Goal: Task Accomplishment & Management: Manage account settings

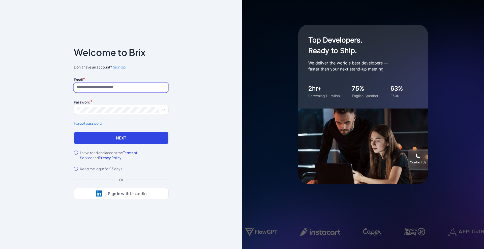
click at [124, 86] on input at bounding box center [121, 88] width 94 height 10
type input "**********"
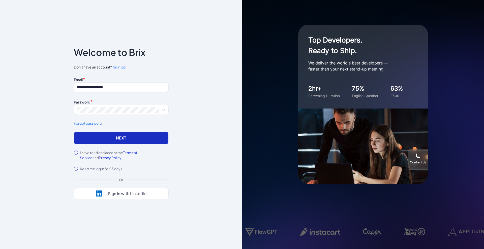
click at [102, 135] on button "Next" at bounding box center [121, 138] width 94 height 12
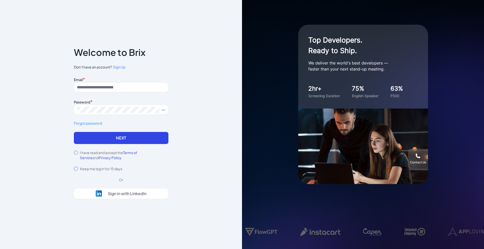
click at [151, 81] on div "Email *" at bounding box center [121, 79] width 94 height 7
click at [148, 88] on input at bounding box center [121, 88] width 94 height 10
type input "**********"
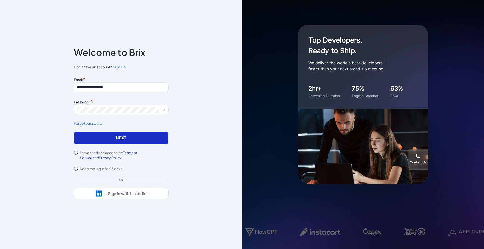
click at [122, 137] on button "Next" at bounding box center [121, 138] width 94 height 12
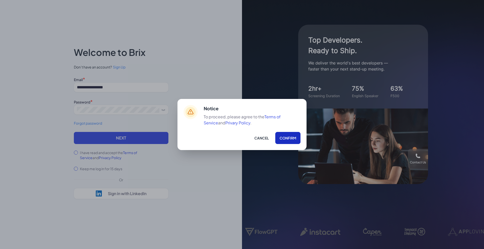
click at [282, 138] on button "Confirm" at bounding box center [287, 138] width 25 height 12
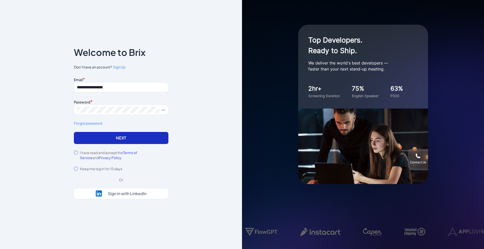
click at [98, 143] on button "Next" at bounding box center [121, 138] width 94 height 12
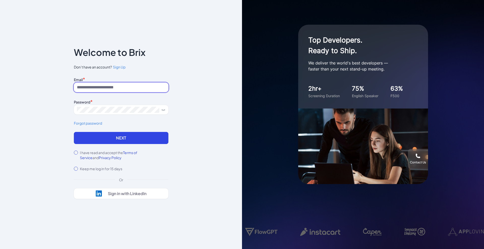
click at [92, 86] on input at bounding box center [121, 88] width 94 height 10
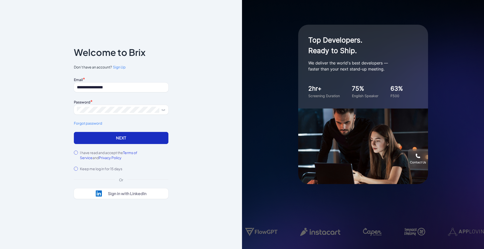
click at [90, 137] on button "Next" at bounding box center [121, 138] width 94 height 12
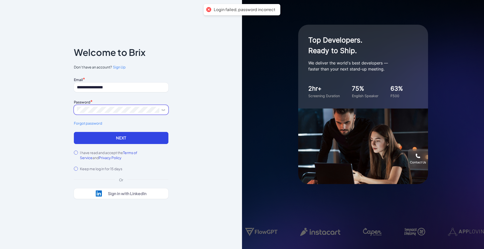
click at [61, 111] on div "**********" at bounding box center [121, 124] width 242 height 249
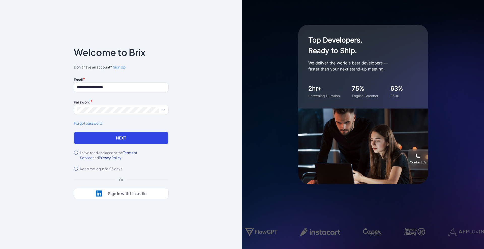
click at [111, 95] on div "**********" at bounding box center [121, 104] width 94 height 56
drag, startPoint x: 119, startPoint y: 89, endPoint x: 127, endPoint y: 88, distance: 8.4
click at [120, 89] on input "**********" at bounding box center [121, 88] width 94 height 10
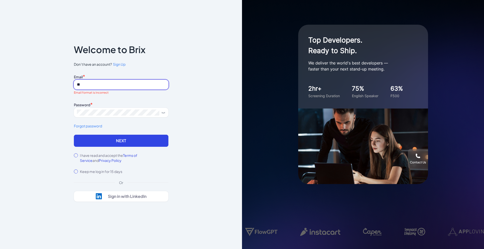
type input "**********"
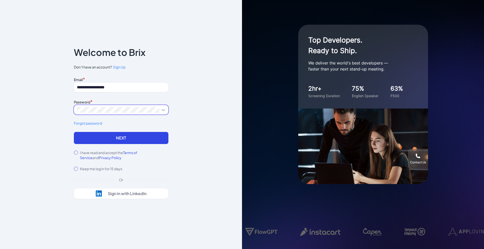
click at [61, 108] on div "**********" at bounding box center [121, 124] width 242 height 249
click at [74, 132] on button "Next" at bounding box center [121, 138] width 94 height 12
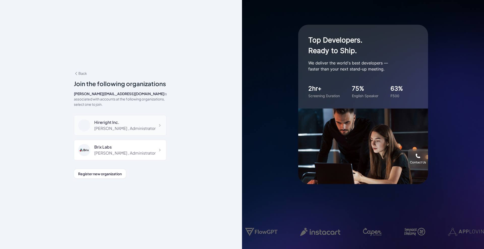
click at [126, 120] on div "Hireright Inc." at bounding box center [124, 122] width 61 height 6
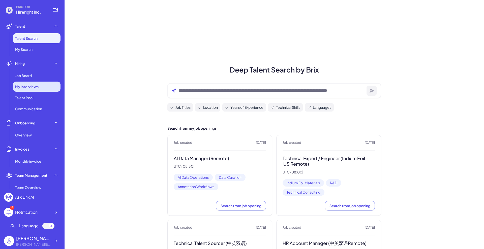
click at [34, 82] on div "My Interviews" at bounding box center [36, 87] width 47 height 10
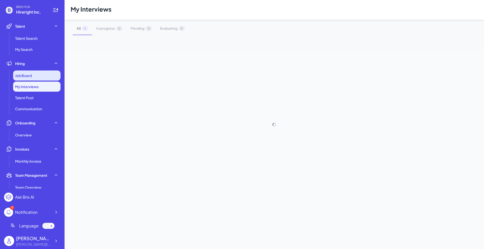
click at [32, 77] on div "Job Board" at bounding box center [36, 76] width 47 height 10
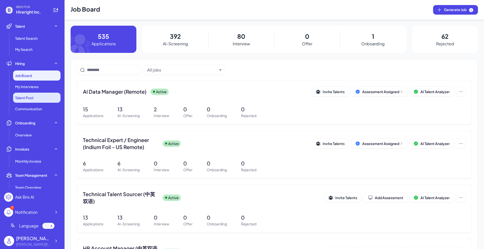
click at [31, 95] on span "Talent Pool" at bounding box center [24, 97] width 18 height 5
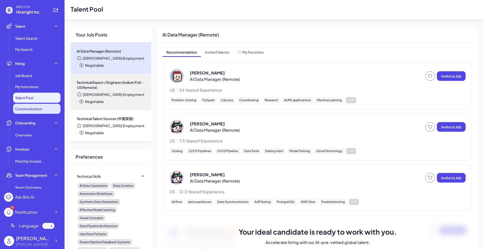
click at [39, 108] on span "Communication" at bounding box center [28, 108] width 27 height 5
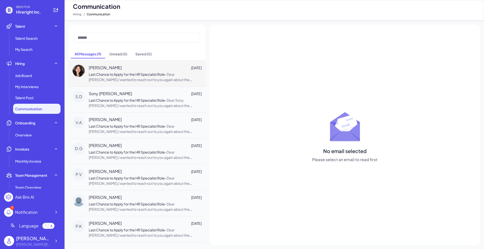
click at [116, 69] on span "[PERSON_NAME]" at bounding box center [105, 68] width 33 height 6
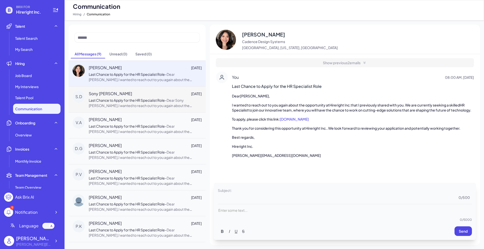
click at [118, 105] on span "Dear Sony [PERSON_NAME],I wanted to reach out to you again about the opportunit…" at bounding box center [145, 124] width 112 height 52
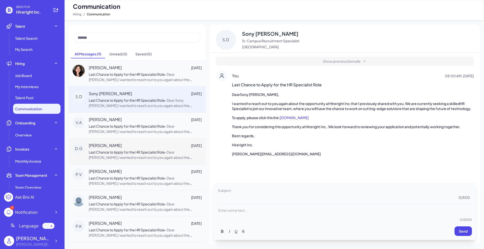
click at [123, 147] on div "[PERSON_NAME] [DATE]" at bounding box center [145, 146] width 113 height 6
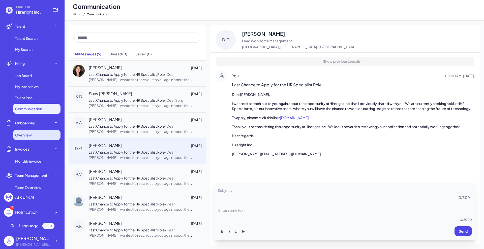
scroll to position [31, 0]
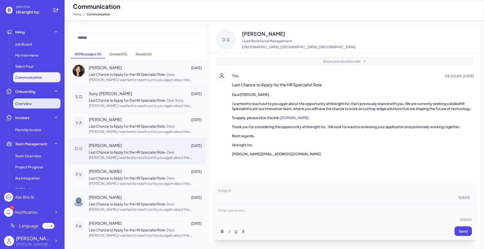
drag, startPoint x: 33, startPoint y: 108, endPoint x: 32, endPoint y: 125, distance: 17.9
click at [33, 108] on div "Overview" at bounding box center [36, 104] width 47 height 10
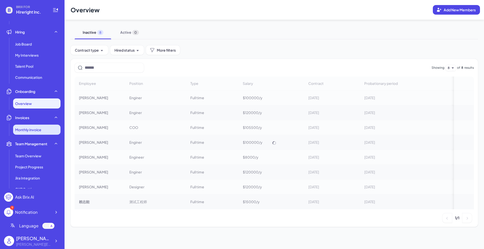
click at [32, 127] on span "Monthly invoice" at bounding box center [28, 129] width 26 height 5
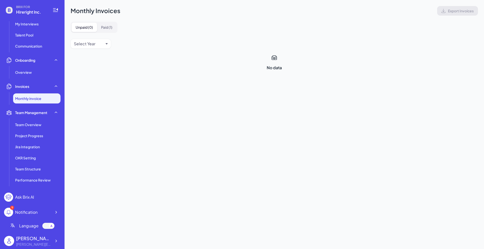
scroll to position [63, 0]
click at [34, 126] on span "Team Overview" at bounding box center [28, 124] width 26 height 5
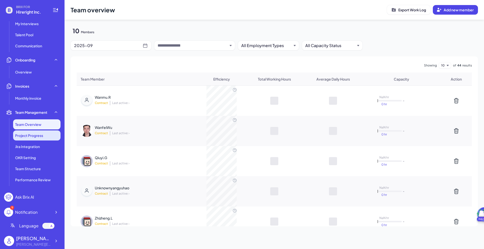
click at [37, 139] on li "Project Progress" at bounding box center [36, 135] width 47 height 10
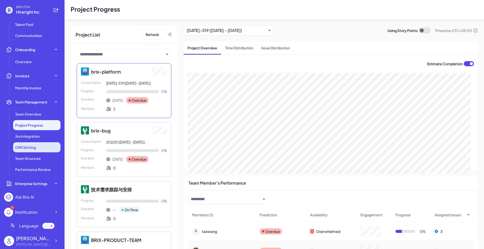
scroll to position [74, 0]
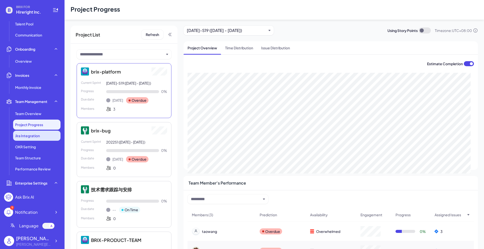
click at [29, 140] on li "Jira Integration" at bounding box center [36, 136] width 47 height 10
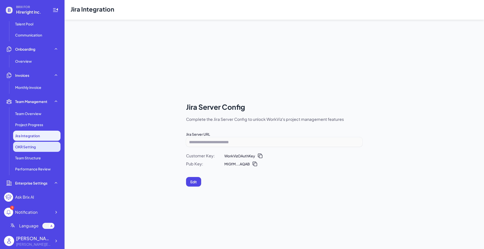
click at [30, 146] on span "OKR Setting" at bounding box center [25, 146] width 21 height 5
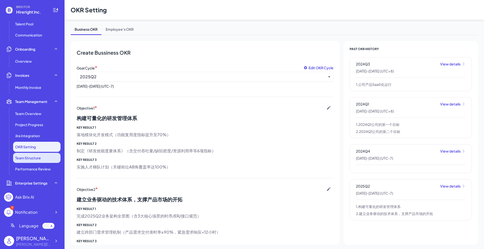
click at [33, 157] on span "Team Structure" at bounding box center [28, 157] width 26 height 5
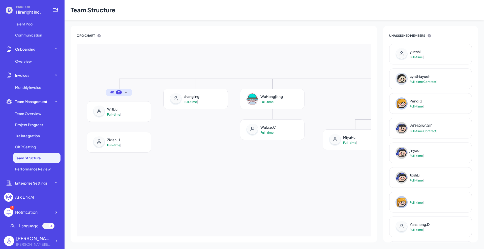
scroll to position [102, 0]
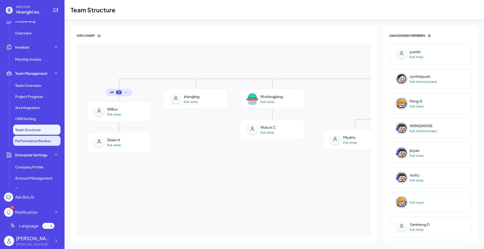
click at [30, 142] on span "Performance Review" at bounding box center [33, 140] width 36 height 5
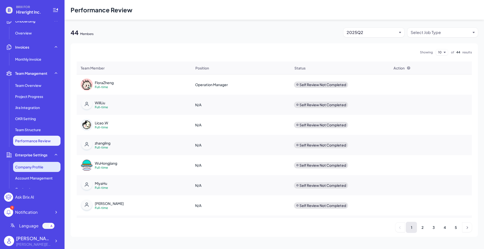
click at [41, 163] on li "Company Profile" at bounding box center [36, 167] width 47 height 10
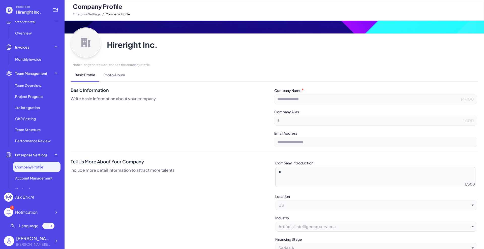
scroll to position [33, 0]
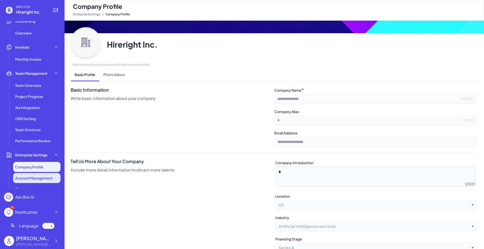
click at [29, 174] on li "Account Management" at bounding box center [36, 178] width 47 height 10
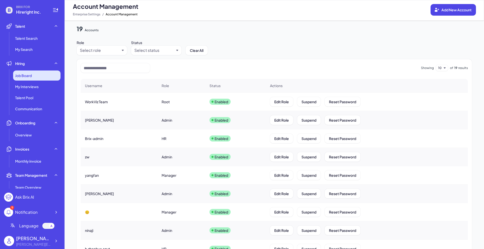
click at [34, 79] on div "Job Board" at bounding box center [36, 76] width 47 height 10
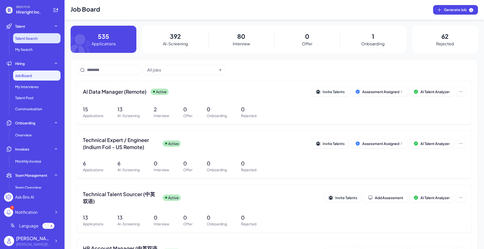
click at [26, 38] on span "Talent Search" at bounding box center [26, 38] width 22 height 5
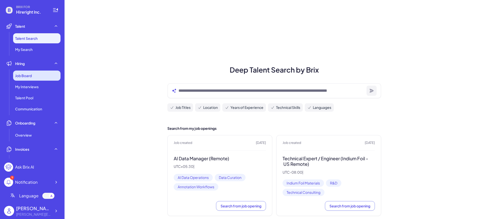
click at [33, 78] on div "Job Board" at bounding box center [36, 76] width 47 height 10
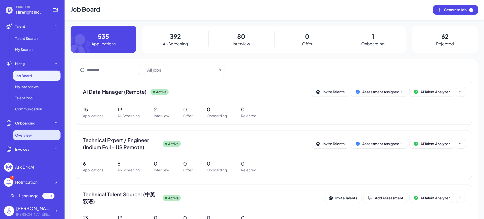
click at [29, 133] on span "Overview" at bounding box center [23, 135] width 17 height 5
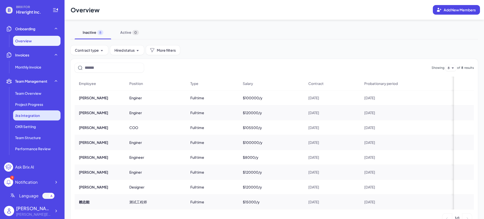
scroll to position [94, 0]
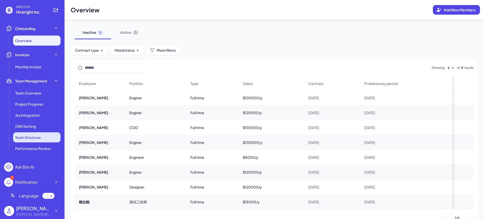
click at [34, 137] on span "Team Structure" at bounding box center [28, 137] width 26 height 5
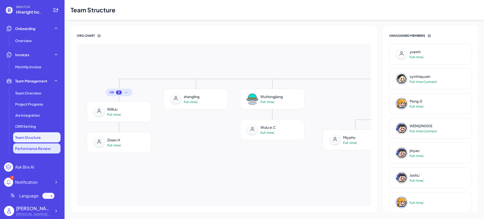
click at [32, 148] on span "Performance Review" at bounding box center [33, 148] width 36 height 5
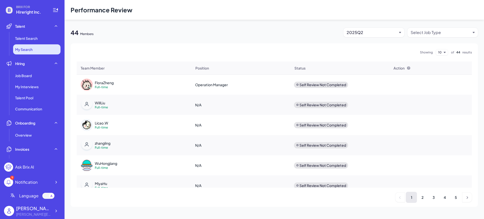
click at [33, 45] on li "My Search" at bounding box center [36, 49] width 47 height 10
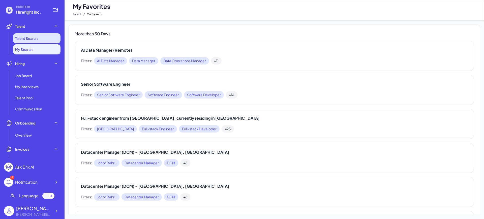
click at [28, 37] on span "Talent Search" at bounding box center [26, 38] width 22 height 5
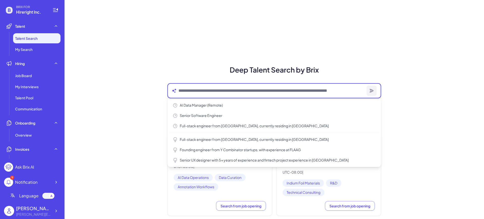
click at [203, 91] on textarea at bounding box center [271, 91] width 186 height 6
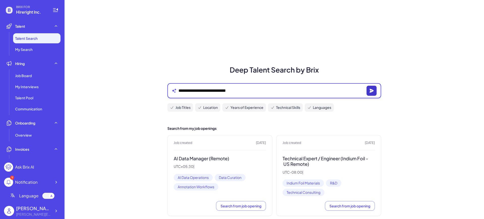
type textarea "**********"
click at [374, 89] on button "button" at bounding box center [371, 91] width 10 height 10
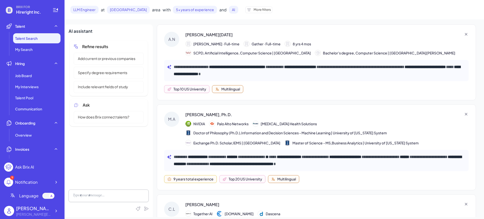
click at [265, 65] on strong "**********" at bounding box center [237, 67] width 56 height 4
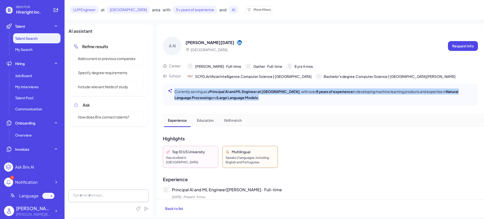
drag, startPoint x: 174, startPoint y: 89, endPoint x: 249, endPoint y: 99, distance: 74.9
click at [249, 99] on p "Currently serving as a Principal AI and ML Engineer at [GEOGRAPHIC_DATA] , with…" at bounding box center [323, 94] width 298 height 12
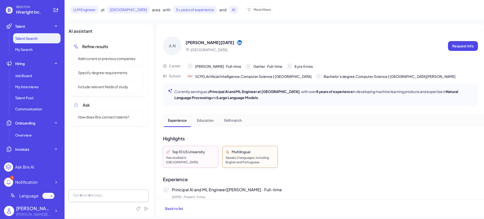
click at [237, 42] on icon at bounding box center [239, 42] width 5 height 5
click at [461, 45] on p "Request info" at bounding box center [462, 45] width 21 height 5
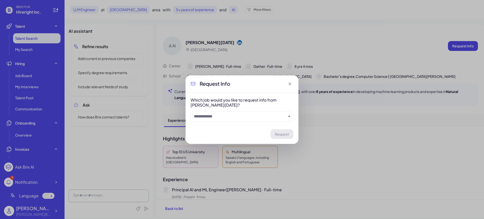
click at [252, 115] on input "text" at bounding box center [240, 116] width 92 height 6
click at [314, 66] on div "Request Info Which job would you like to request info from [PERSON_NAME][DATE]?…" at bounding box center [242, 109] width 484 height 219
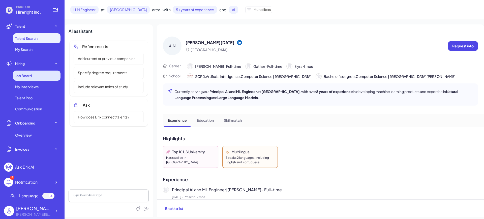
click at [50, 74] on div "Job Board" at bounding box center [36, 76] width 47 height 10
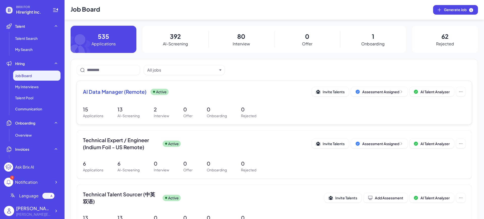
click at [139, 91] on span "AI Data Manager (Remote)" at bounding box center [114, 91] width 63 height 7
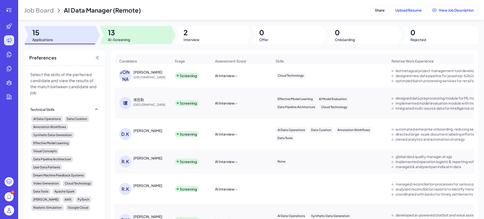
click at [119, 37] on span "AI-Screening" at bounding box center [119, 39] width 22 height 5
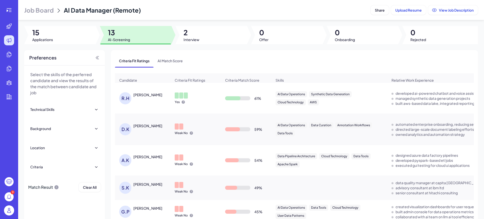
click at [150, 97] on div "[PERSON_NAME]" at bounding box center [147, 94] width 29 height 5
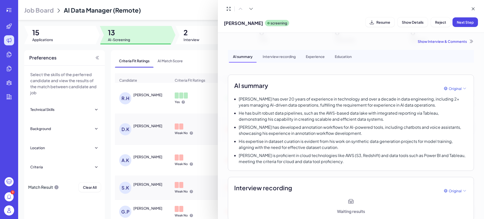
click at [190, 97] on div at bounding box center [242, 109] width 484 height 219
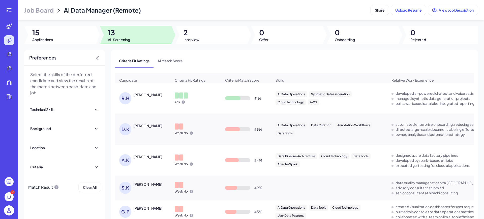
click at [229, 117] on td "59 %" at bounding box center [246, 129] width 50 height 31
click at [51, 39] on span "Applications" at bounding box center [42, 39] width 21 height 5
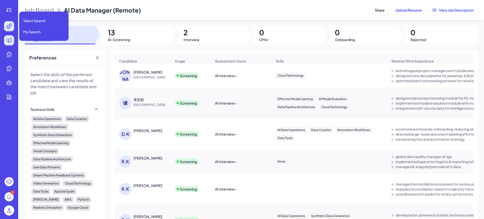
click at [10, 29] on icon at bounding box center [9, 26] width 6 height 6
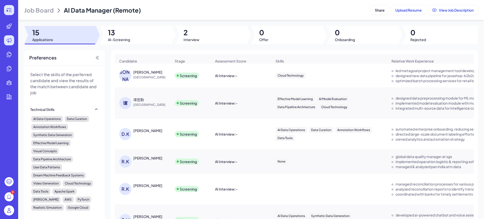
click at [11, 14] on div at bounding box center [9, 10] width 10 height 10
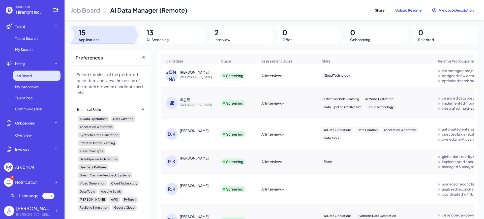
click at [36, 73] on div "Job Board" at bounding box center [36, 76] width 47 height 10
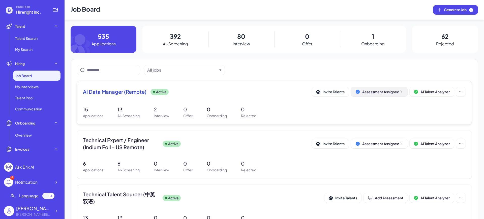
click at [369, 92] on div "Assessment Assigned" at bounding box center [382, 91] width 41 height 5
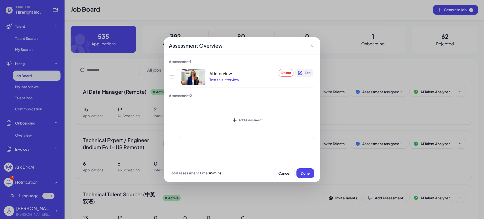
click at [306, 72] on span "Edit" at bounding box center [308, 73] width 6 height 4
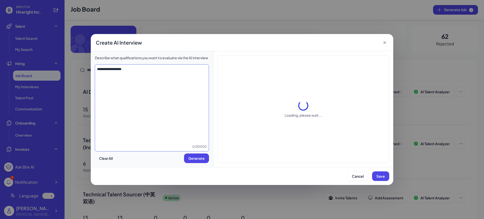
click at [135, 83] on textarea "**********" at bounding box center [152, 106] width 114 height 78
click at [355, 177] on span "Cancel" at bounding box center [358, 176] width 12 height 5
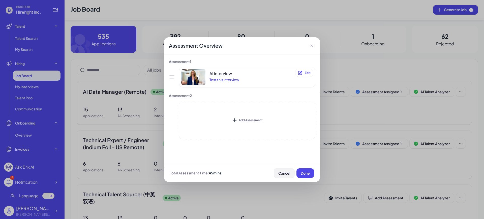
click at [288, 174] on span "Cancel" at bounding box center [284, 173] width 12 height 5
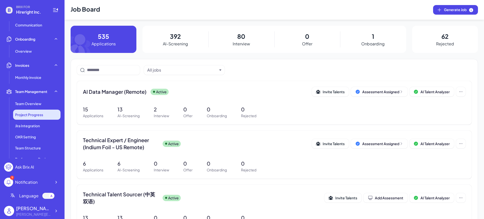
scroll to position [94, 0]
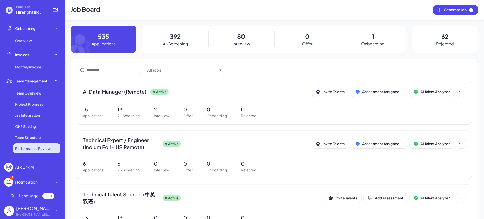
click at [43, 149] on span "Performance Review" at bounding box center [33, 148] width 36 height 5
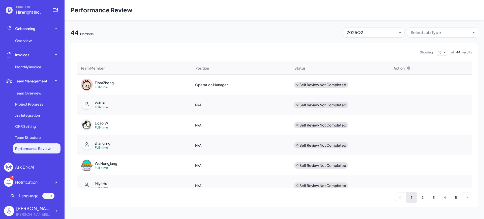
click at [88, 82] on img at bounding box center [87, 85] width 12 height 12
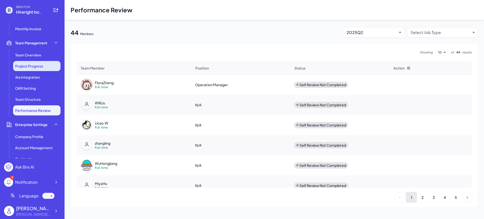
scroll to position [161, 0]
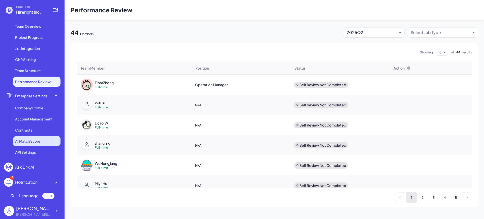
click at [33, 140] on span "AI Match Score" at bounding box center [27, 141] width 25 height 5
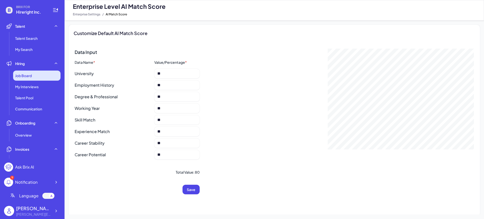
click at [29, 74] on span "Job Board" at bounding box center [23, 75] width 17 height 5
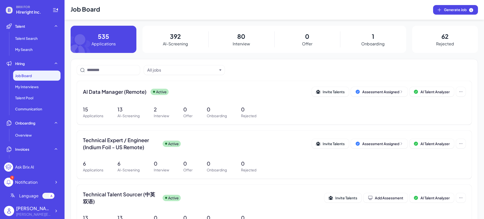
click at [174, 40] on p "392" at bounding box center [175, 36] width 11 height 9
click at [122, 89] on span "AI Data Manager (Remote)" at bounding box center [114, 91] width 63 height 7
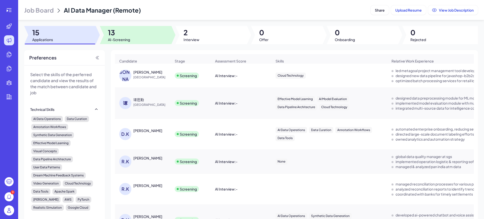
click at [124, 34] on span "13" at bounding box center [119, 32] width 22 height 9
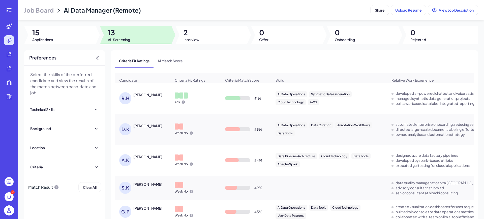
scroll to position [31, 0]
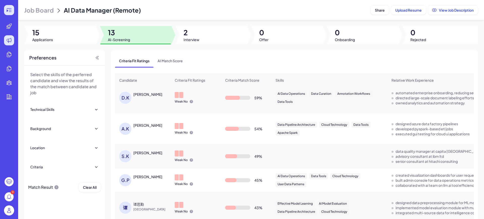
click at [12, 9] on icon at bounding box center [9, 10] width 6 height 6
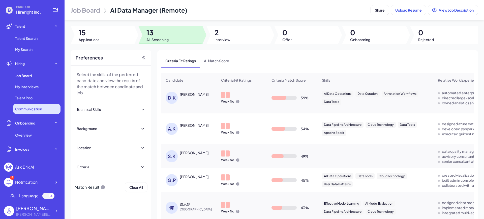
click at [29, 107] on span "Communication" at bounding box center [28, 108] width 27 height 5
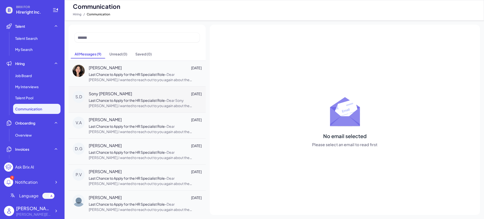
click at [97, 105] on span "Dear Sony [PERSON_NAME],I wanted to reach out to you again about the opportunit…" at bounding box center [145, 124] width 112 height 52
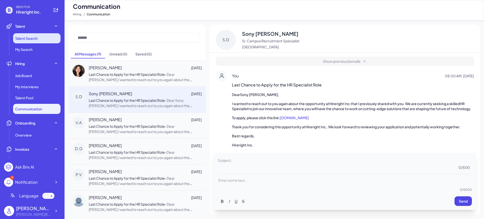
click at [24, 38] on span "Talent Search" at bounding box center [26, 38] width 22 height 5
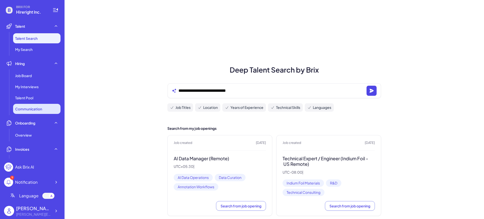
click at [36, 110] on span "Communication" at bounding box center [28, 108] width 27 height 5
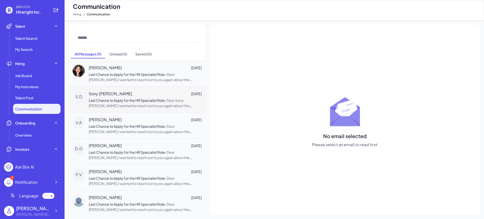
click at [152, 107] on span "Dear Sony [PERSON_NAME],I wanted to reach out to you again about the opportunit…" at bounding box center [145, 124] width 112 height 52
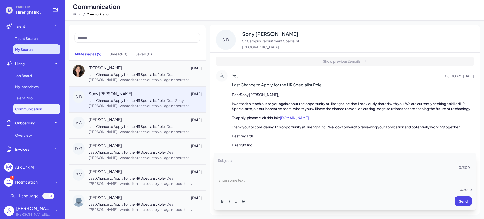
click at [30, 48] on span "My Search" at bounding box center [23, 49] width 17 height 5
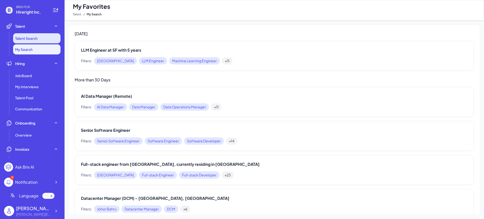
click at [45, 40] on li "Talent Search" at bounding box center [36, 38] width 47 height 10
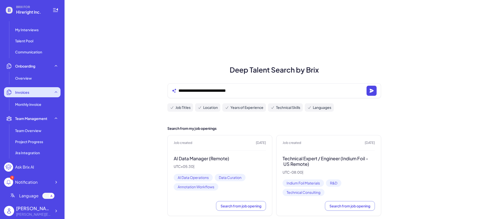
scroll to position [63, 0]
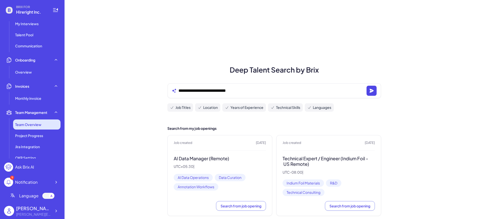
click at [31, 125] on span "Team Overview" at bounding box center [28, 124] width 26 height 5
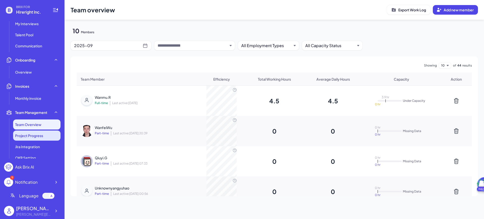
click at [45, 137] on li "Project Progress" at bounding box center [36, 135] width 47 height 10
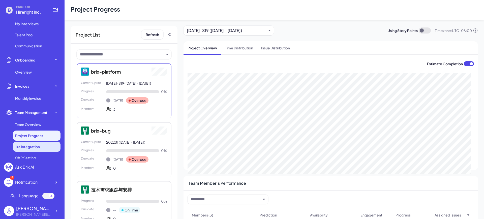
click at [46, 149] on li "Jira Integration" at bounding box center [36, 147] width 47 height 10
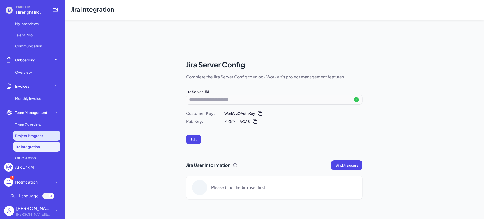
click at [40, 137] on span "Project Progress" at bounding box center [29, 135] width 28 height 5
